Goal: Find specific page/section: Find specific page/section

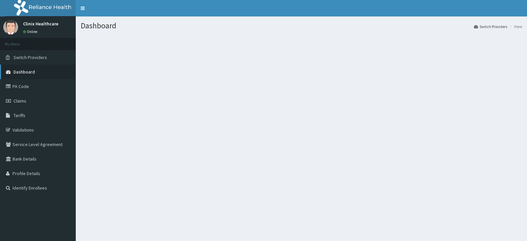
click at [32, 71] on span "Dashboard" at bounding box center [24, 72] width 21 height 6
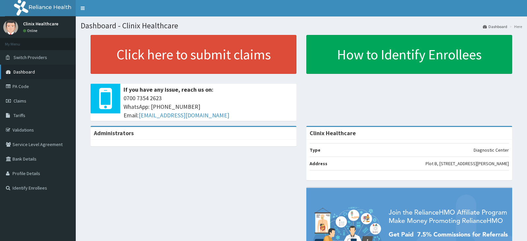
click at [20, 79] on link "Dashboard" at bounding box center [38, 72] width 76 height 15
click at [23, 89] on link "PA Code" at bounding box center [38, 86] width 76 height 15
